Goal: Information Seeking & Learning: Understand process/instructions

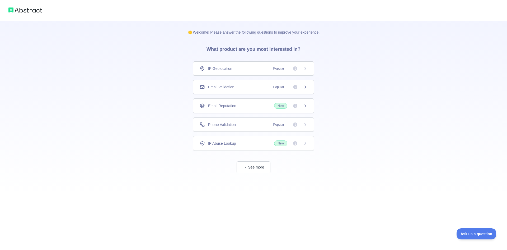
click at [228, 69] on span "IP Geolocation" at bounding box center [220, 68] width 24 height 5
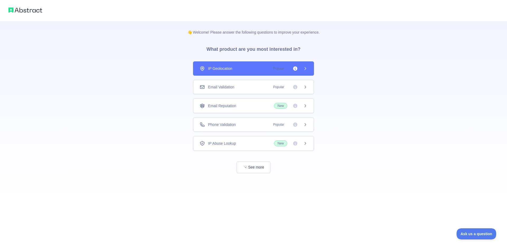
click at [305, 69] on icon at bounding box center [305, 68] width 4 height 4
click at [239, 86] on div "Email Validation Popular" at bounding box center [254, 86] width 108 height 5
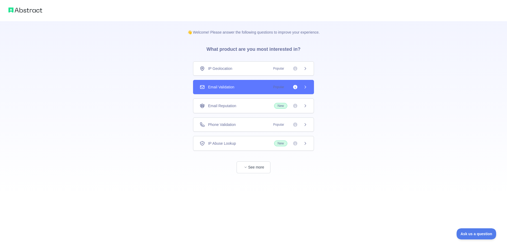
click at [241, 72] on div "IP Geolocation Popular" at bounding box center [253, 68] width 121 height 14
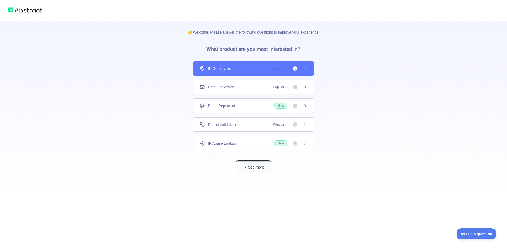
click at [256, 167] on button "See more" at bounding box center [254, 167] width 34 height 12
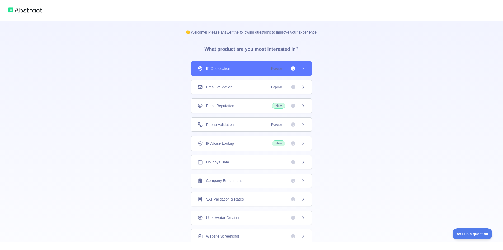
click at [227, 64] on div "IP Geolocation Popular" at bounding box center [251, 68] width 121 height 14
click at [229, 68] on div "IP Geolocation Popular" at bounding box center [252, 68] width 108 height 5
click at [273, 82] on div "Email Validation Popular" at bounding box center [251, 87] width 121 height 14
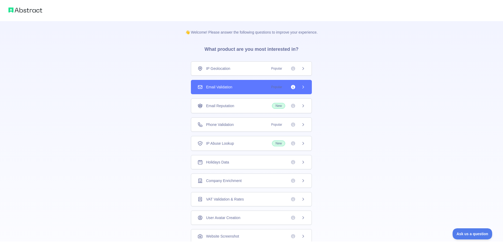
click at [298, 88] on span "Popular" at bounding box center [286, 86] width 37 height 5
drag, startPoint x: 303, startPoint y: 87, endPoint x: 303, endPoint y: 80, distance: 6.9
click at [303, 87] on icon at bounding box center [303, 87] width 4 height 4
click at [306, 66] on div "IP Geolocation Popular" at bounding box center [251, 68] width 121 height 14
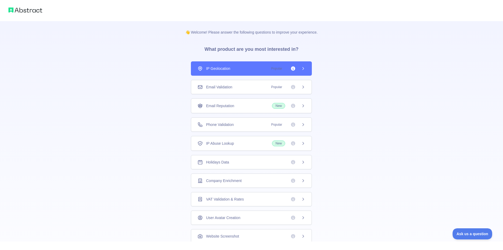
click at [305, 66] on div "IP Geolocation Popular" at bounding box center [251, 68] width 121 height 14
click at [276, 67] on span "Popular" at bounding box center [276, 68] width 17 height 5
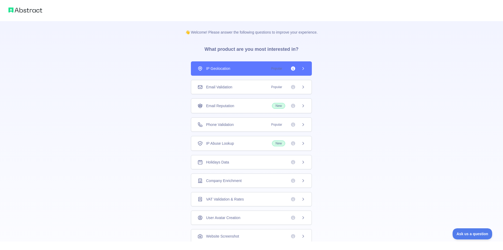
click at [291, 68] on icon at bounding box center [293, 68] width 4 height 4
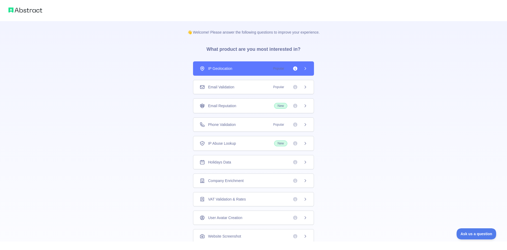
click at [338, 66] on div "👋 Welcome! Please answer the following questions to improve your experience. Wh…" at bounding box center [253, 125] width 507 height 250
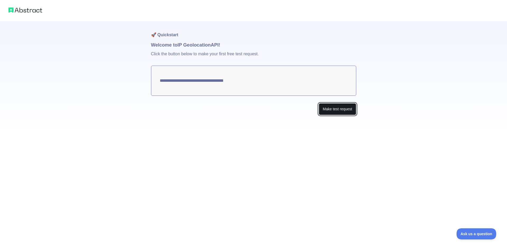
click at [341, 107] on button "Make test request" at bounding box center [337, 109] width 37 height 12
type textarea "**********"
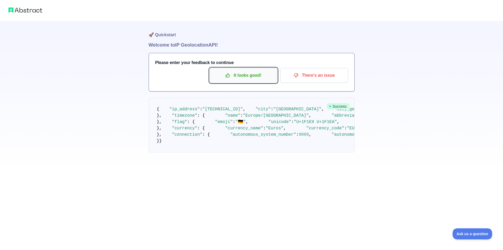
click at [265, 74] on p "It looks good!" at bounding box center [244, 75] width 60 height 9
click at [236, 76] on p "It looks good!" at bounding box center [244, 75] width 60 height 9
click at [110, 61] on div "🚀 Quickstart Welcome to IP Geolocation API! Please enter your feedback to conti…" at bounding box center [251, 86] width 503 height 173
click at [320, 31] on h1 "🚀 Quickstart" at bounding box center [252, 31] width 206 height 20
click at [249, 79] on p "It looks good!" at bounding box center [244, 75] width 60 height 9
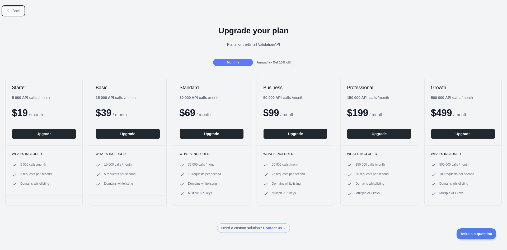
click at [7, 11] on icon at bounding box center [8, 11] width 4 height 4
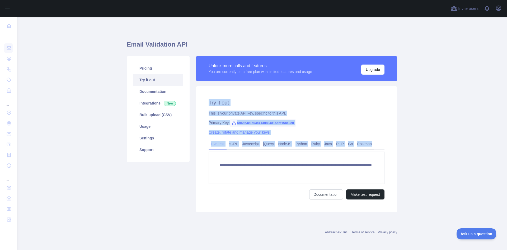
drag, startPoint x: 206, startPoint y: 101, endPoint x: 365, endPoint y: 173, distance: 174.8
click at [365, 173] on div "**********" at bounding box center [296, 149] width 201 height 126
click at [358, 132] on div "Create, rotate and manage your keys" at bounding box center [297, 131] width 176 height 5
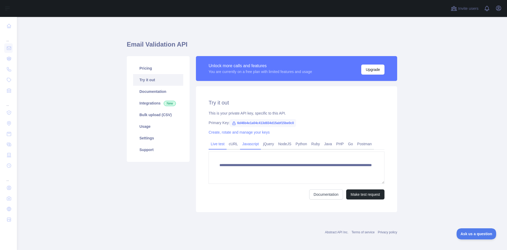
click at [253, 145] on link "Javascript" at bounding box center [250, 143] width 21 height 8
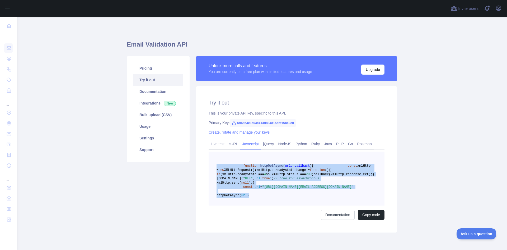
drag, startPoint x: 271, startPoint y: 221, endPoint x: 202, endPoint y: 166, distance: 89.1
click at [202, 166] on div "Try it out This is your private API key, specific to this API. Primary Key: 6d4…" at bounding box center [296, 159] width 201 height 146
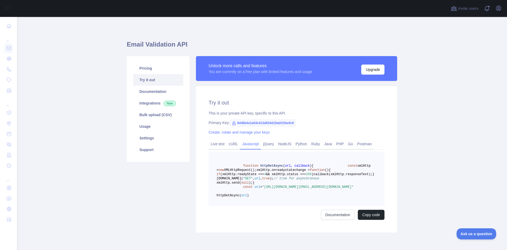
click at [250, 122] on span "6d46b4e1a04c413d834d15abf15be0c0" at bounding box center [263, 123] width 66 height 8
click at [245, 123] on span "6d46b4e1a04c413d834d15abf15be0c0" at bounding box center [263, 123] width 66 height 8
click at [251, 123] on span "6d46b4e1a04c413d834d15abf15be0c0" at bounding box center [263, 123] width 66 height 8
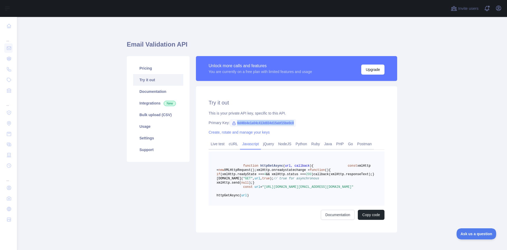
click at [251, 123] on span "6d46b4e1a04c413d834d15abf15be0c0" at bounding box center [263, 123] width 66 height 8
copy span "6d46b4e1a04c413d834d15abf15be0c0"
click at [278, 111] on div "This is your private API key, specific to this API." at bounding box center [297, 112] width 176 height 5
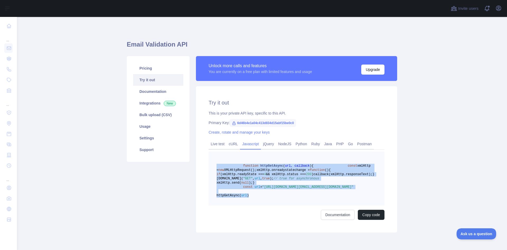
drag, startPoint x: 271, startPoint y: 220, endPoint x: 213, endPoint y: 167, distance: 79.0
click at [213, 167] on pre "function httpGetAsync ( url, callback ) { const xmlHttp = new XMLHttpRequest();…" at bounding box center [297, 178] width 176 height 54
copy code "function httpGetAsync ( url, callback ) { const xmlHttp = new XMLHttpRequest();…"
click at [256, 172] on span "xmlHttp.onreadystatechange =" at bounding box center [282, 170] width 53 height 4
drag, startPoint x: 269, startPoint y: 219, endPoint x: 204, endPoint y: 164, distance: 85.4
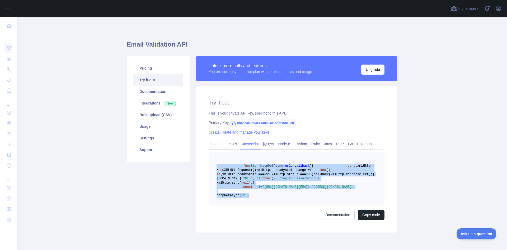
click at [204, 164] on div "Try it out This is your private API key, specific to this API. Primary Key: 6d4…" at bounding box center [296, 159] width 201 height 146
copy code "function httpGetAsync ( url, callback ) { const xmlHttp = new XMLHttpRequest();…"
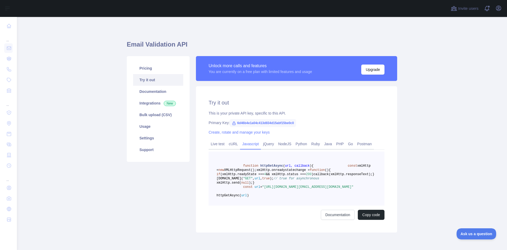
click at [417, 133] on main "Email Validation API Pricing Try it out Documentation Integrations New Bulk upl…" at bounding box center [262, 133] width 490 height 233
click at [279, 144] on link "NodeJS" at bounding box center [284, 143] width 17 height 8
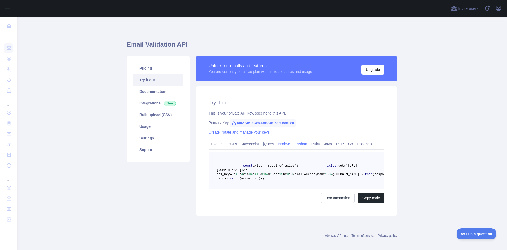
click at [298, 142] on link "Python" at bounding box center [301, 143] width 16 height 8
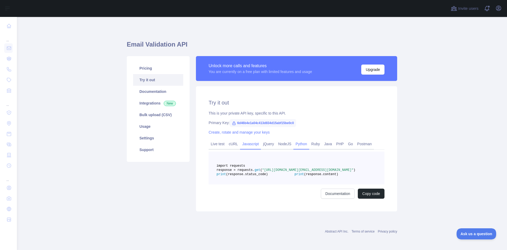
click at [244, 145] on link "Javascript" at bounding box center [250, 143] width 21 height 8
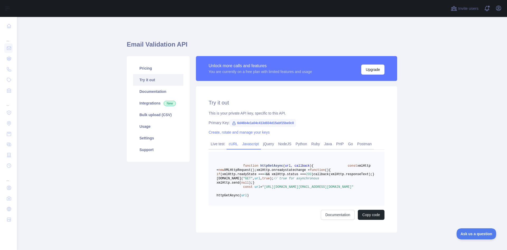
click at [231, 144] on link "cURL" at bounding box center [233, 143] width 13 height 8
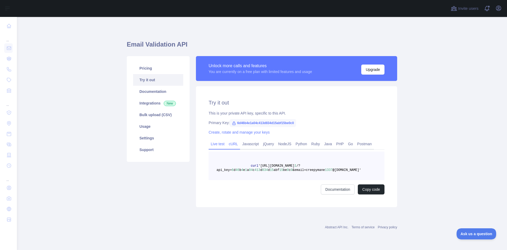
click at [225, 143] on link "Live test" at bounding box center [218, 143] width 18 height 8
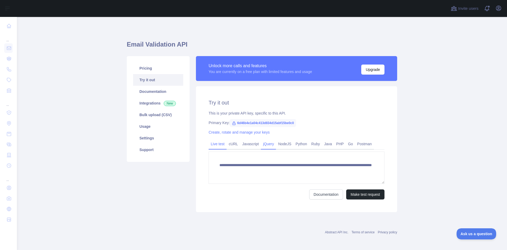
click at [261, 143] on link "jQuery" at bounding box center [268, 143] width 15 height 8
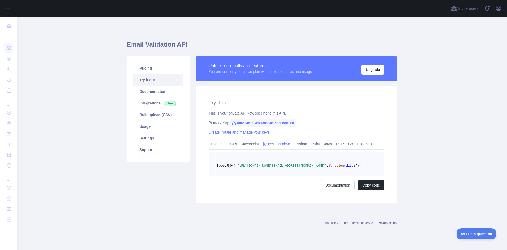
click at [283, 144] on link "NodeJS" at bounding box center [284, 143] width 17 height 8
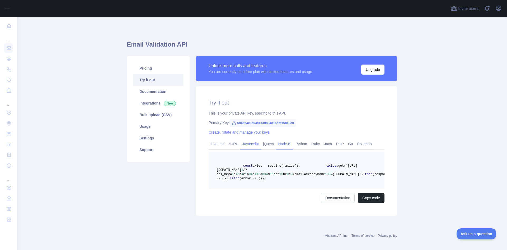
click at [253, 145] on link "Javascript" at bounding box center [250, 143] width 21 height 8
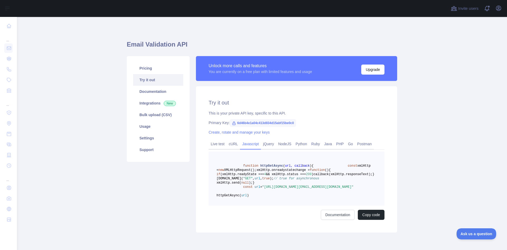
drag, startPoint x: 339, startPoint y: 211, endPoint x: 261, endPoint y: 208, distance: 78.5
click at [262, 189] on span ""[URL][DOMAIN_NAME][EMAIL_ADDRESS][DOMAIN_NAME]"" at bounding box center [307, 187] width 91 height 4
drag, startPoint x: 261, startPoint y: 208, endPoint x: 338, endPoint y: 210, distance: 76.4
click at [338, 189] on span ""[URL][DOMAIN_NAME][EMAIL_ADDRESS][DOMAIN_NAME]"" at bounding box center [307, 187] width 91 height 4
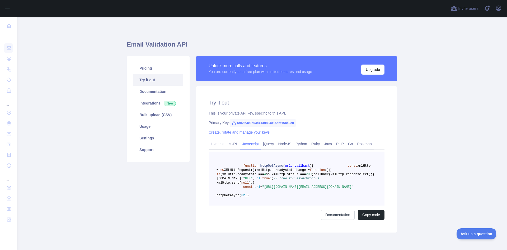
copy span "[URL][DOMAIN_NAME][EMAIL_ADDRESS][DOMAIN_NAME]"
click at [314, 180] on span "// true for asynchronous" at bounding box center [297, 178] width 46 height 4
drag, startPoint x: 338, startPoint y: 211, endPoint x: 262, endPoint y: 209, distance: 75.8
click at [262, 189] on span ""[URL][DOMAIN_NAME][EMAIL_ADDRESS][DOMAIN_NAME]"" at bounding box center [307, 187] width 91 height 4
copy span "[URL][DOMAIN_NAME][EMAIL_ADDRESS][DOMAIN_NAME]"
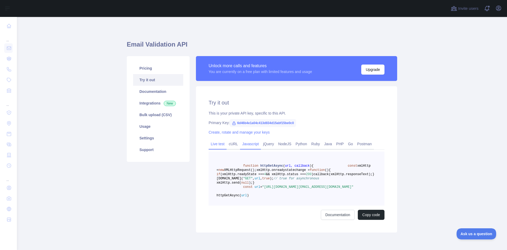
click at [213, 144] on link "Live test" at bounding box center [218, 143] width 18 height 8
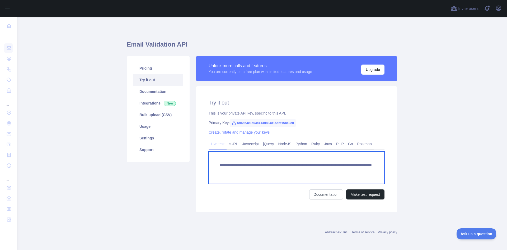
drag, startPoint x: 360, startPoint y: 170, endPoint x: 218, endPoint y: 161, distance: 141.8
click at [218, 161] on textarea "**********" at bounding box center [297, 167] width 176 height 32
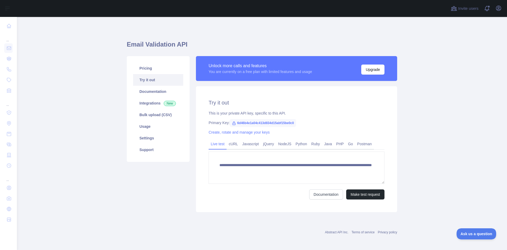
click at [263, 103] on h2 "Try it out" at bounding box center [297, 102] width 176 height 7
click at [152, 69] on link "Pricing" at bounding box center [158, 68] width 50 height 12
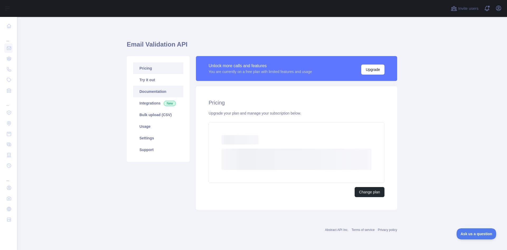
click at [151, 87] on link "Documentation" at bounding box center [158, 92] width 50 height 12
click at [157, 82] on link "Try it out" at bounding box center [158, 80] width 50 height 12
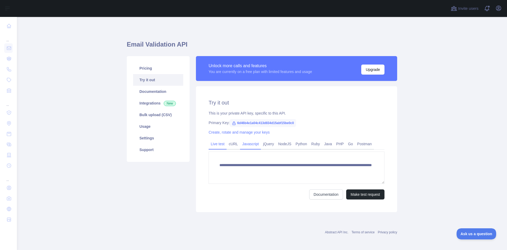
click at [251, 144] on link "Javascript" at bounding box center [250, 143] width 21 height 8
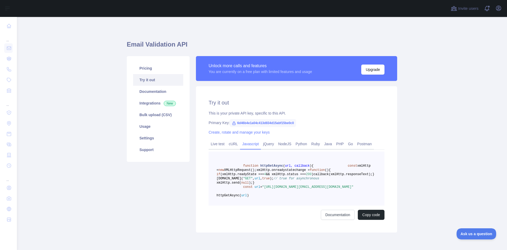
drag, startPoint x: 229, startPoint y: 212, endPoint x: 284, endPoint y: 213, distance: 55.2
click at [284, 189] on span ""[URL][DOMAIN_NAME][EMAIL_ADDRESS][DOMAIN_NAME]"" at bounding box center [307, 187] width 91 height 4
copy span "6d46b4e1a04c413d834d15abf15be0c0"
